Goal: Check status

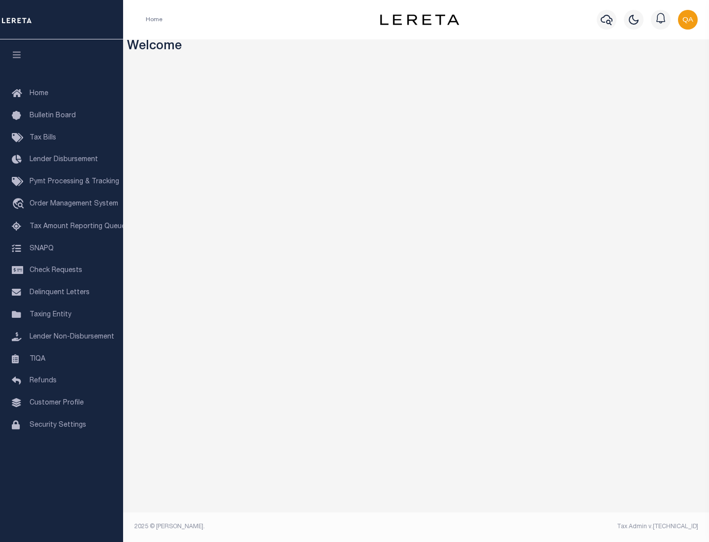
click at [62, 270] on span "Check Requests" at bounding box center [56, 270] width 53 height 7
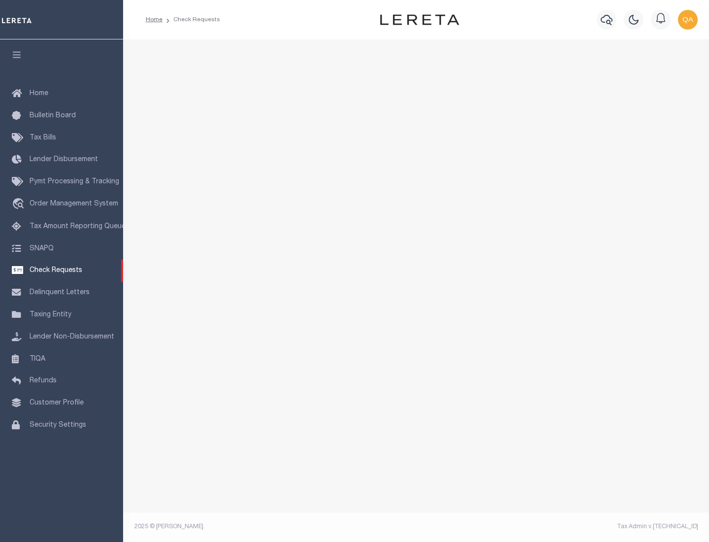
select select "50"
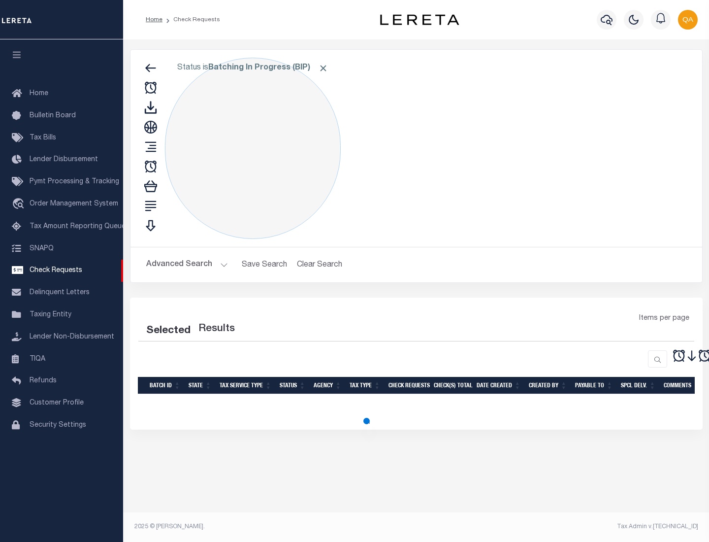
select select "50"
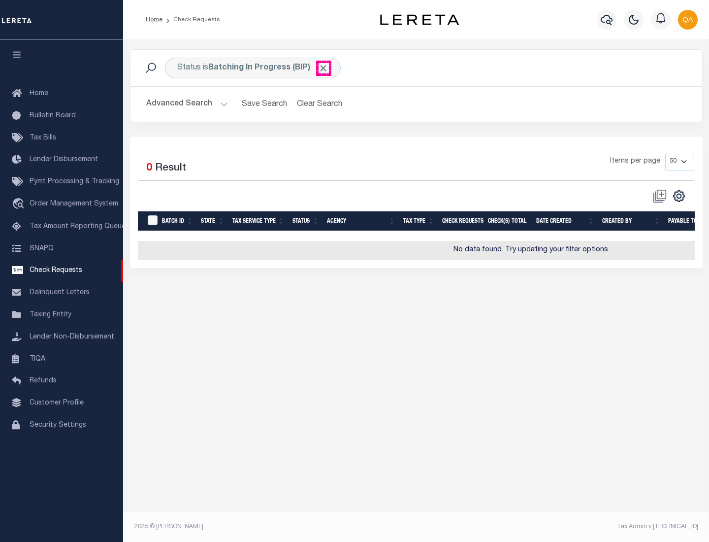
click at [324, 68] on span "Click to Remove" at bounding box center [323, 68] width 10 height 10
